Goal: Transaction & Acquisition: Book appointment/travel/reservation

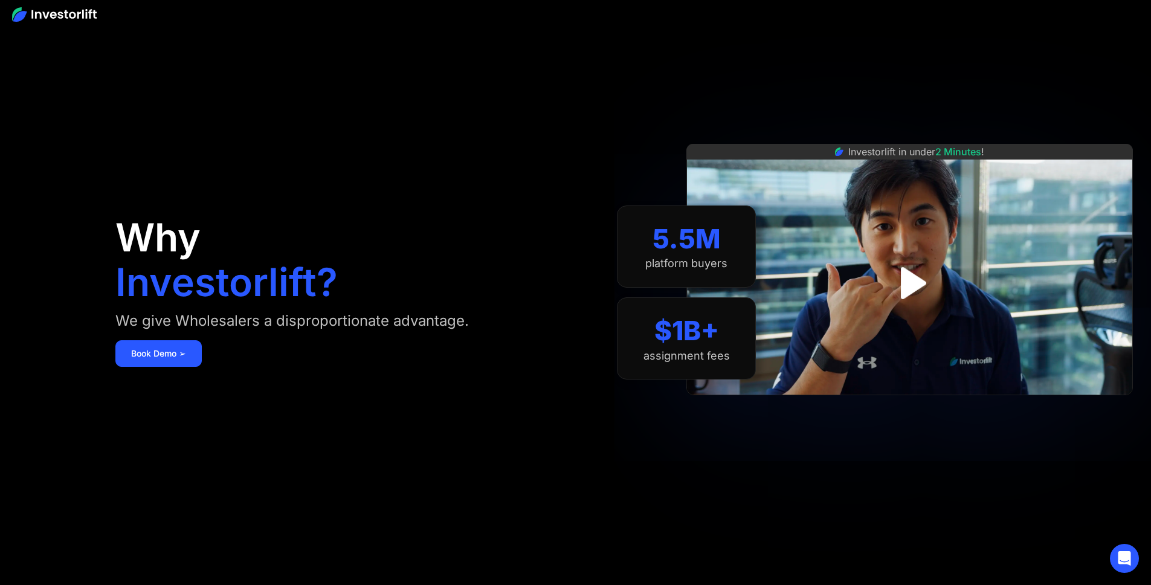
click at [252, 393] on div "Why Investorlift? We give Wholesalers a disproportionate advantage. [DEMOGRAPHI…" at bounding box center [345, 292] width 460 height 512
click at [202, 367] on link "Book Demo ➢" at bounding box center [158, 353] width 86 height 27
click at [894, 16] on div at bounding box center [575, 14] width 1151 height 28
click at [202, 367] on link "Book Demo ➢" at bounding box center [158, 353] width 86 height 27
